Goal: Task Accomplishment & Management: Use online tool/utility

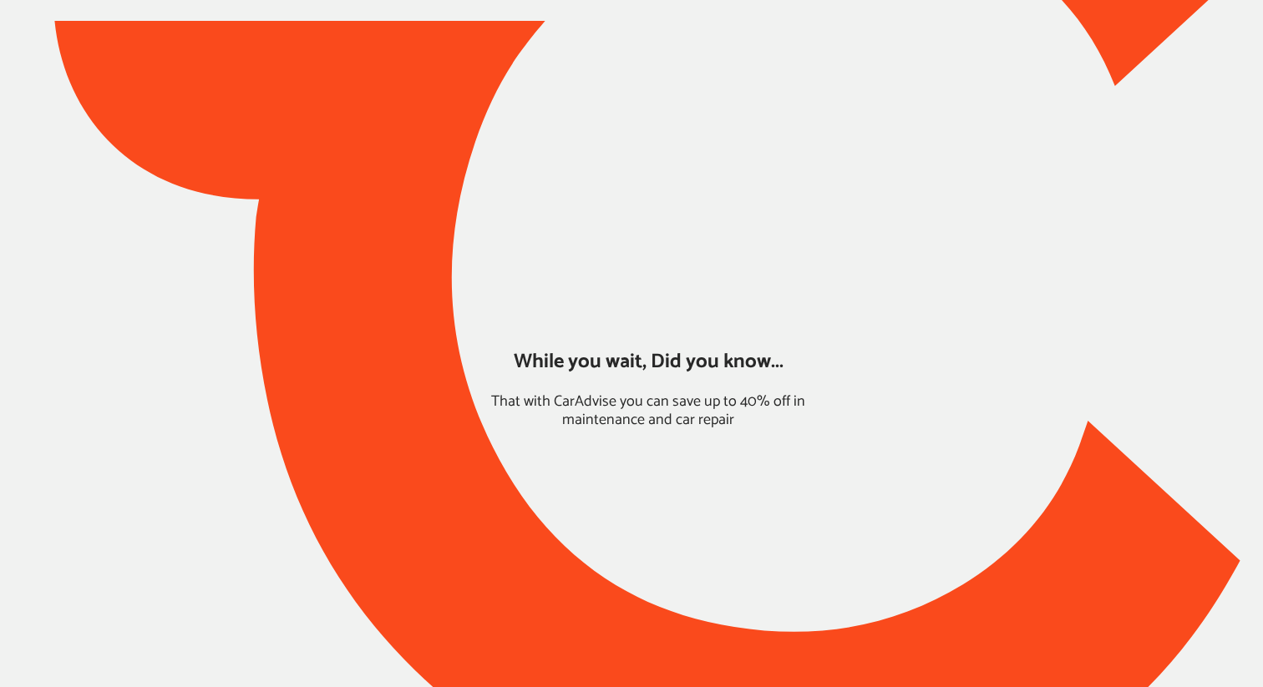
type input "*****"
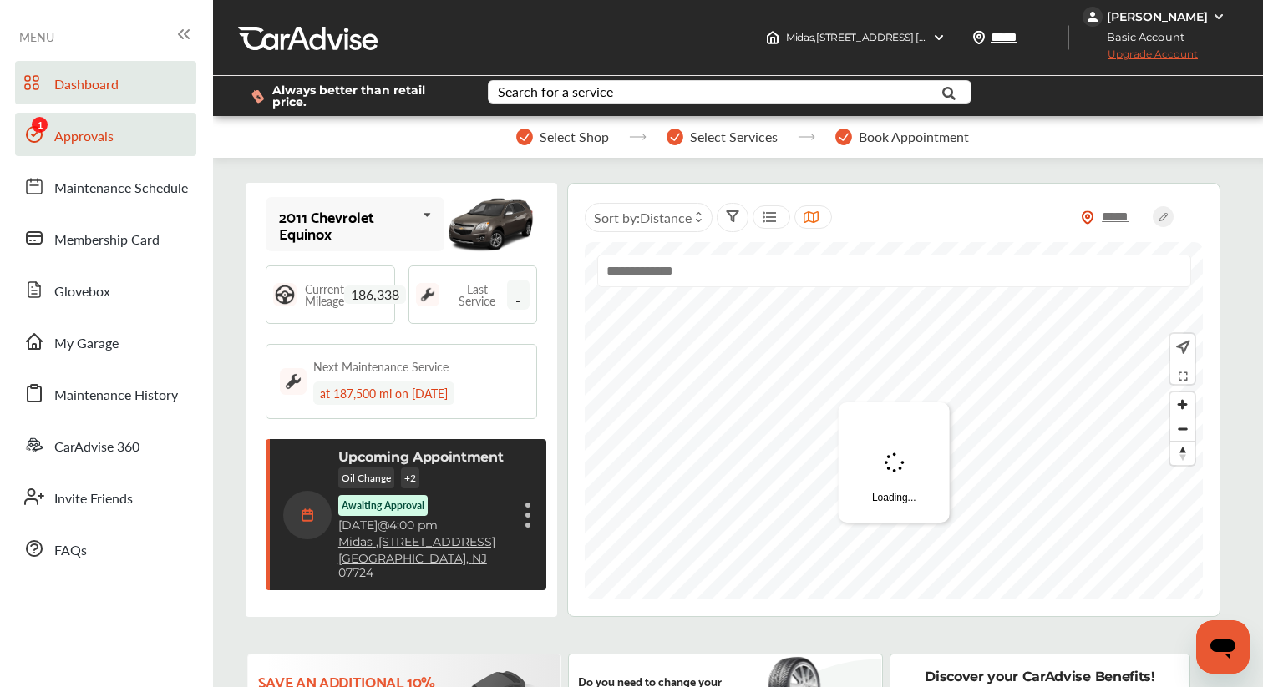
click at [142, 139] on link "Approvals" at bounding box center [105, 134] width 181 height 43
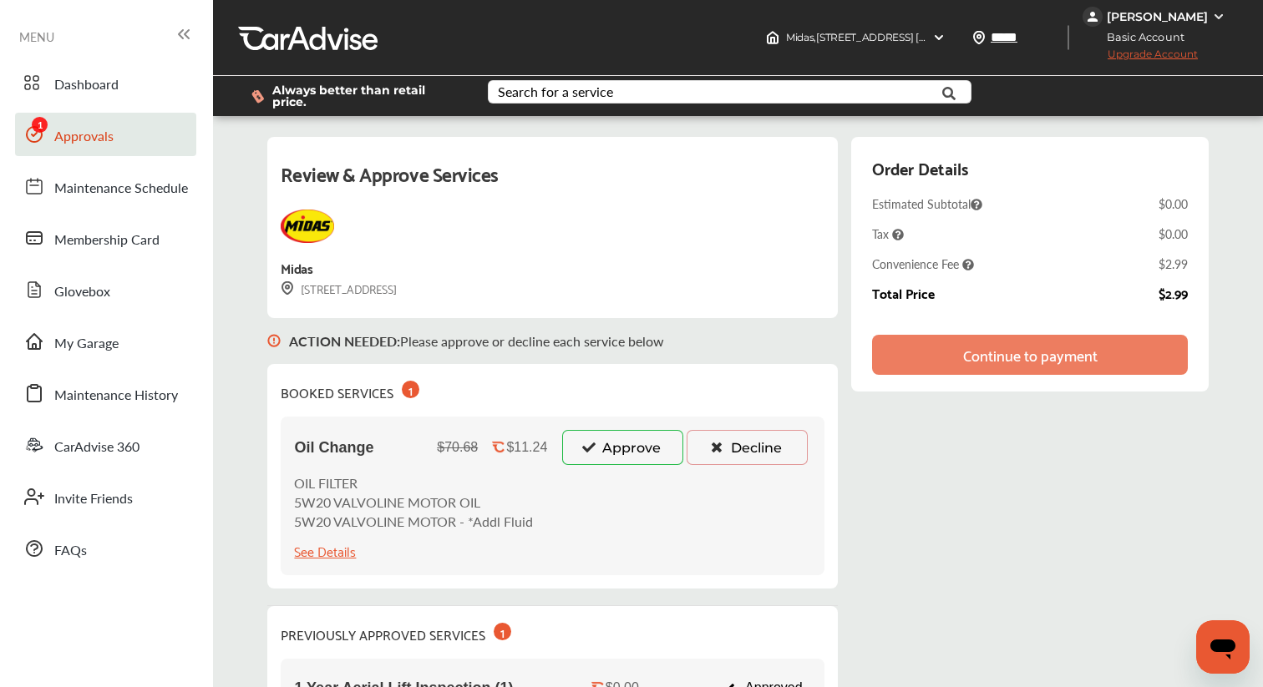
click at [629, 435] on button "Approve" at bounding box center [622, 447] width 121 height 35
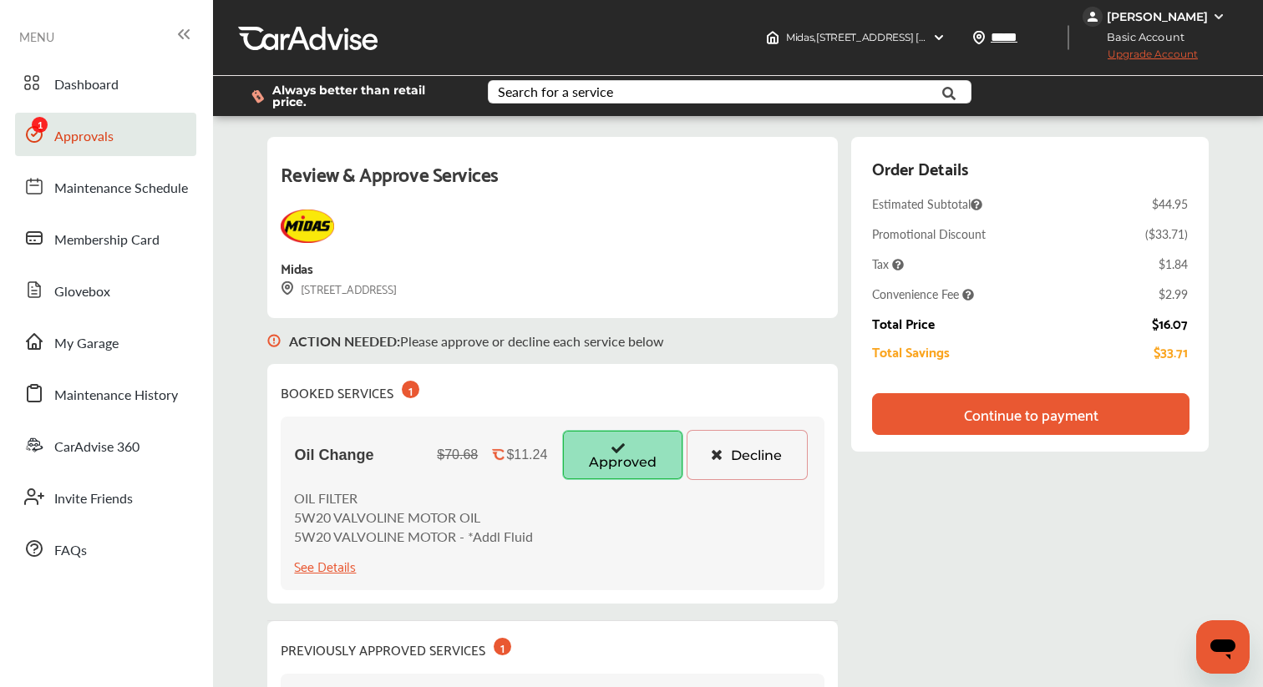
click at [988, 406] on div "Continue to payment" at bounding box center [1031, 414] width 134 height 17
